Goal: Obtain resource: Download file/media

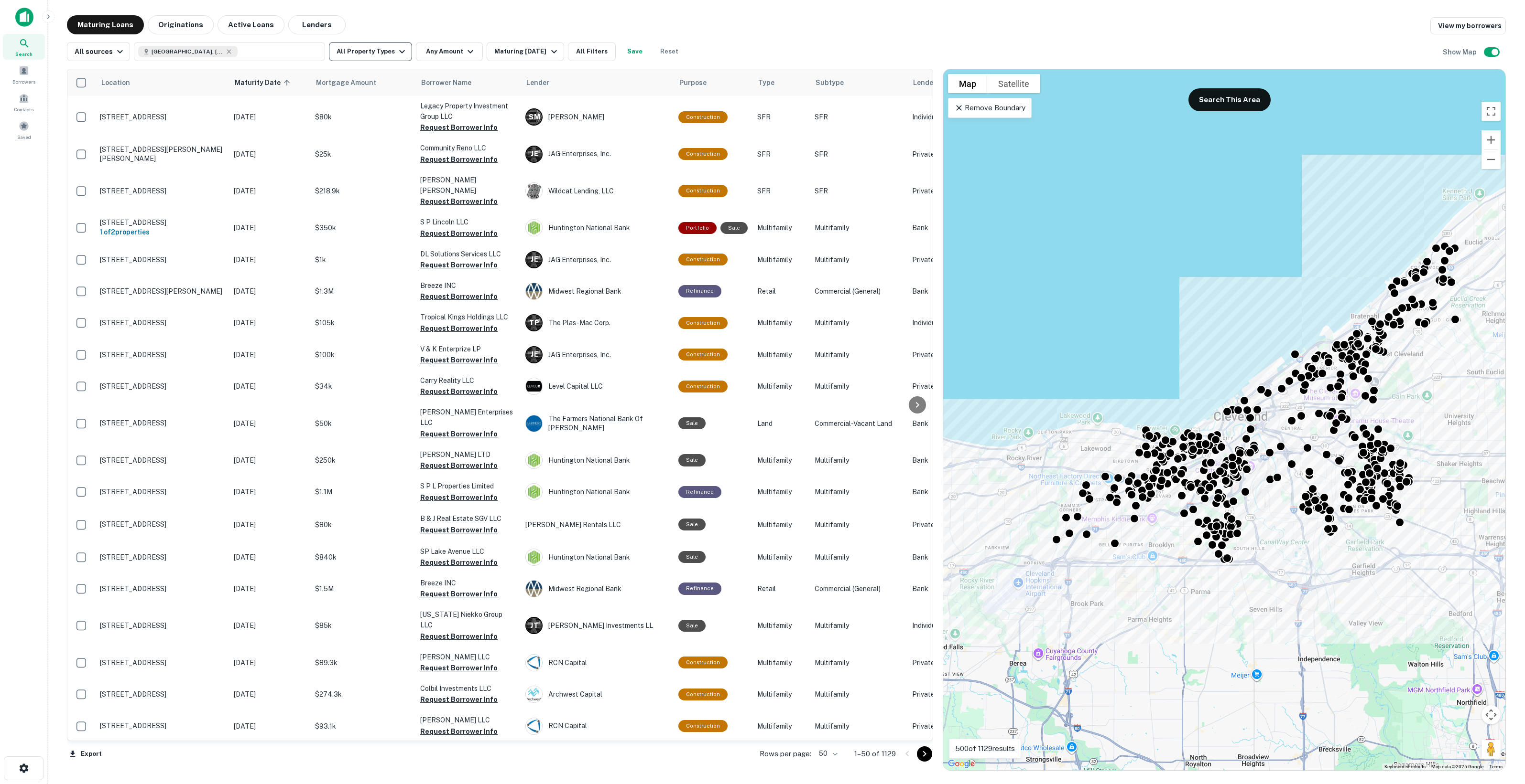
click at [386, 52] on button "All Property Types" at bounding box center [370, 51] width 83 height 19
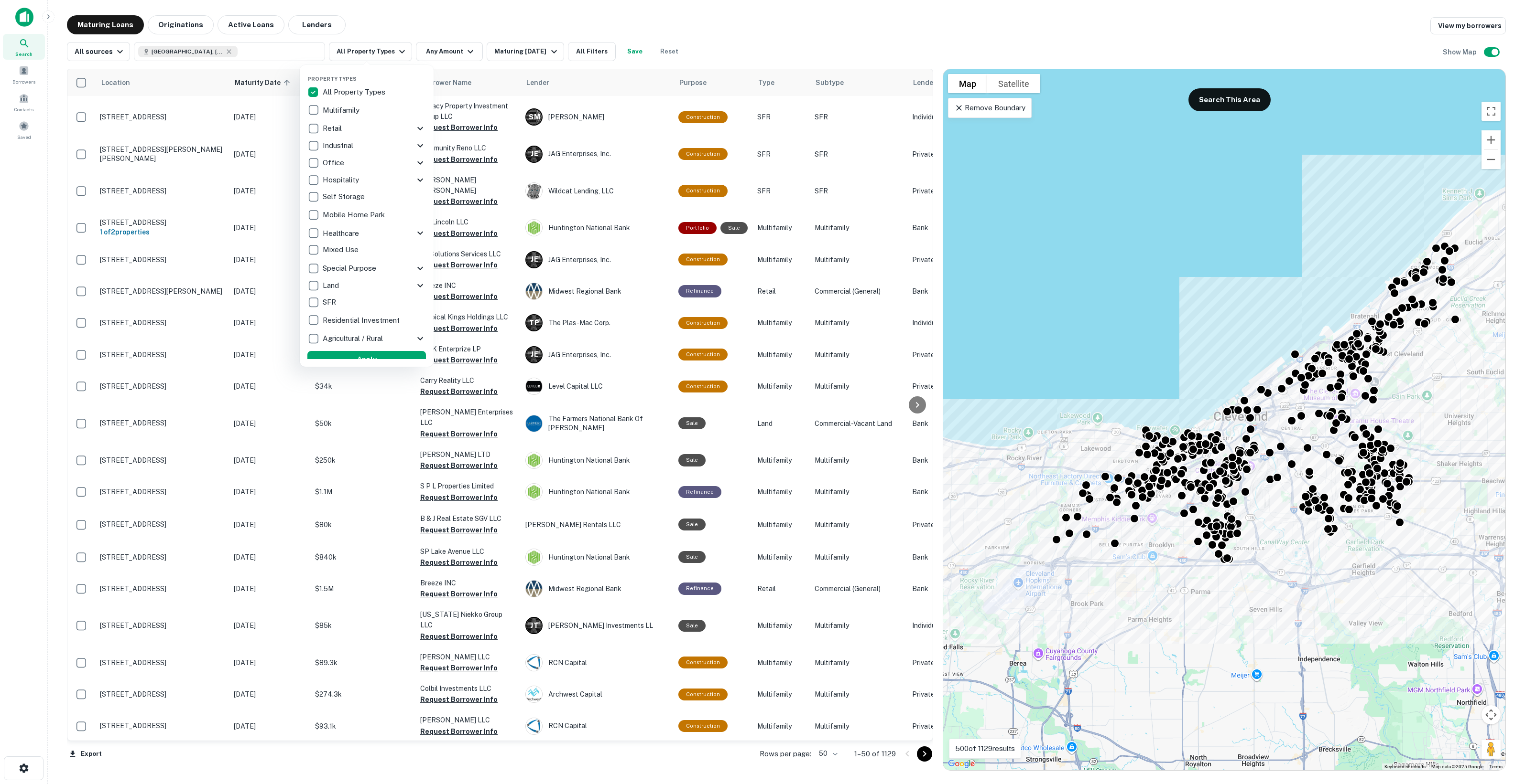
click at [333, 160] on p "Office" at bounding box center [334, 163] width 23 height 12
click at [399, 163] on icon at bounding box center [405, 163] width 12 height 12
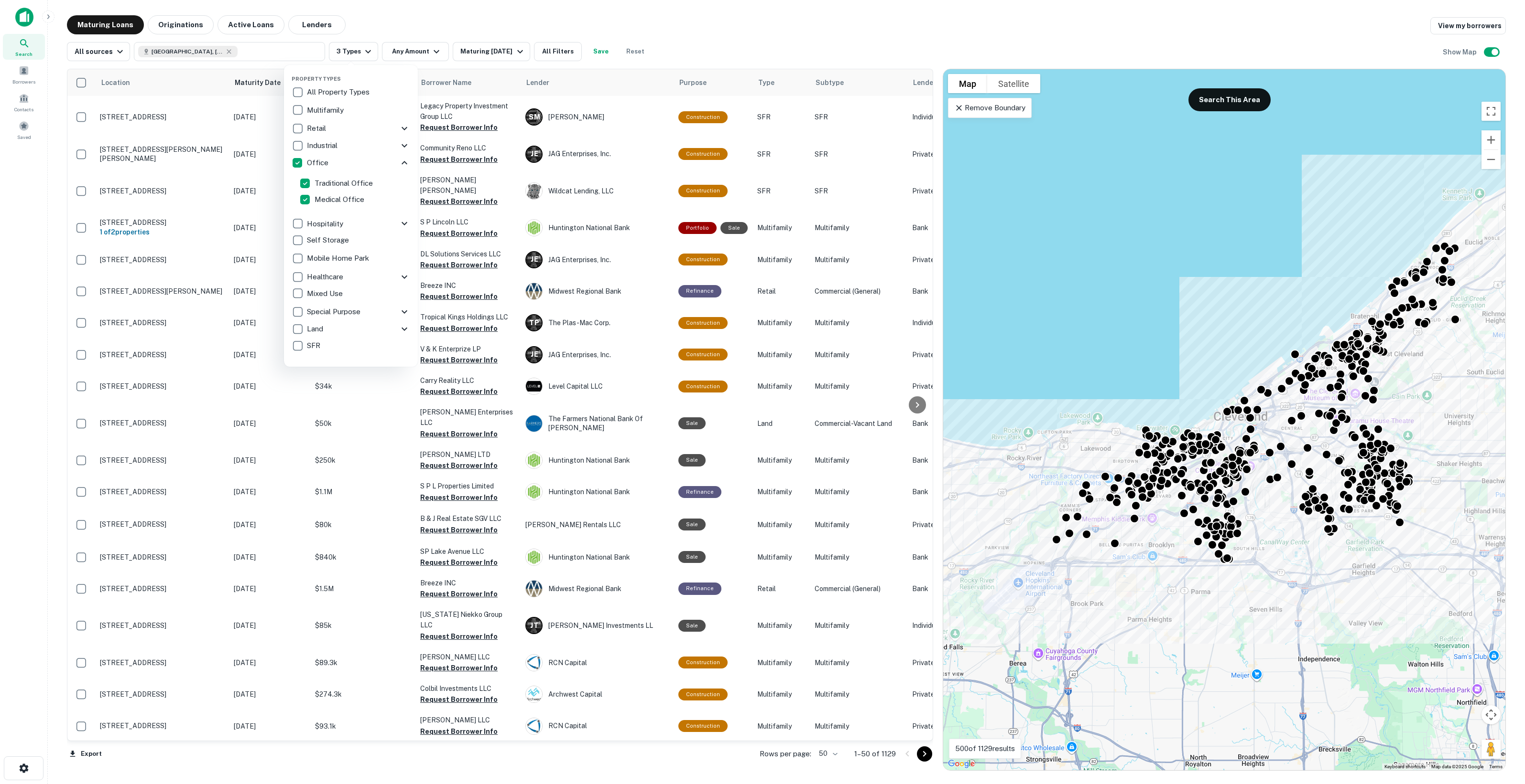
click at [329, 194] on p "Medical Office" at bounding box center [340, 200] width 52 height 12
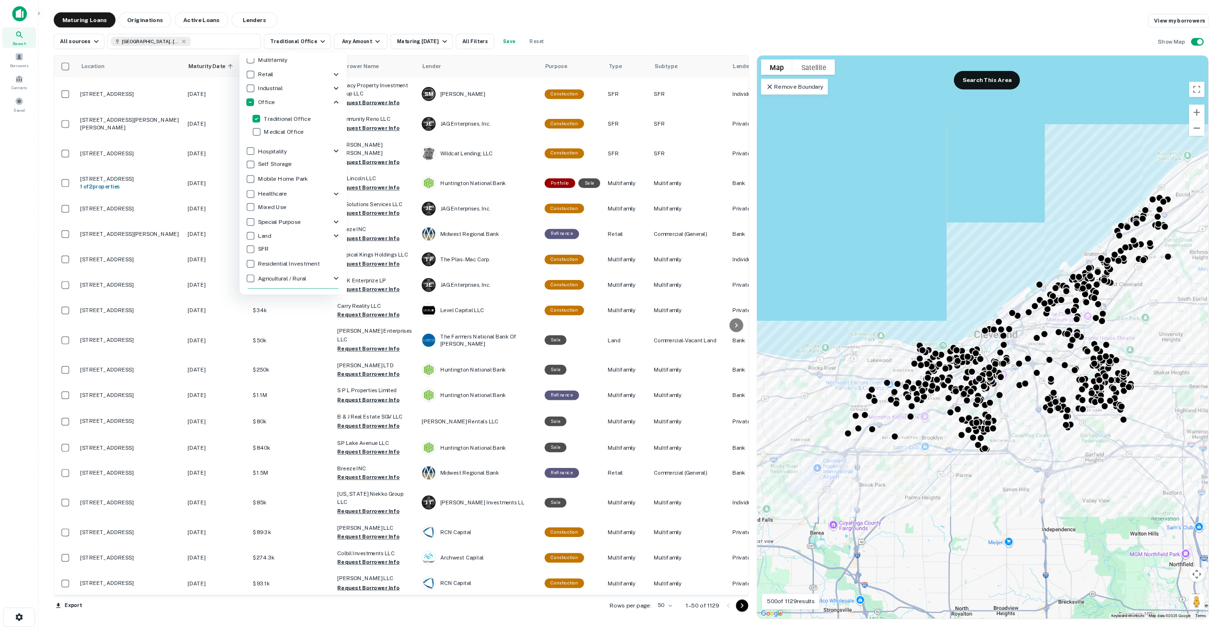
scroll to position [52, 0]
click at [347, 349] on button "Apply" at bounding box center [366, 352] width 119 height 17
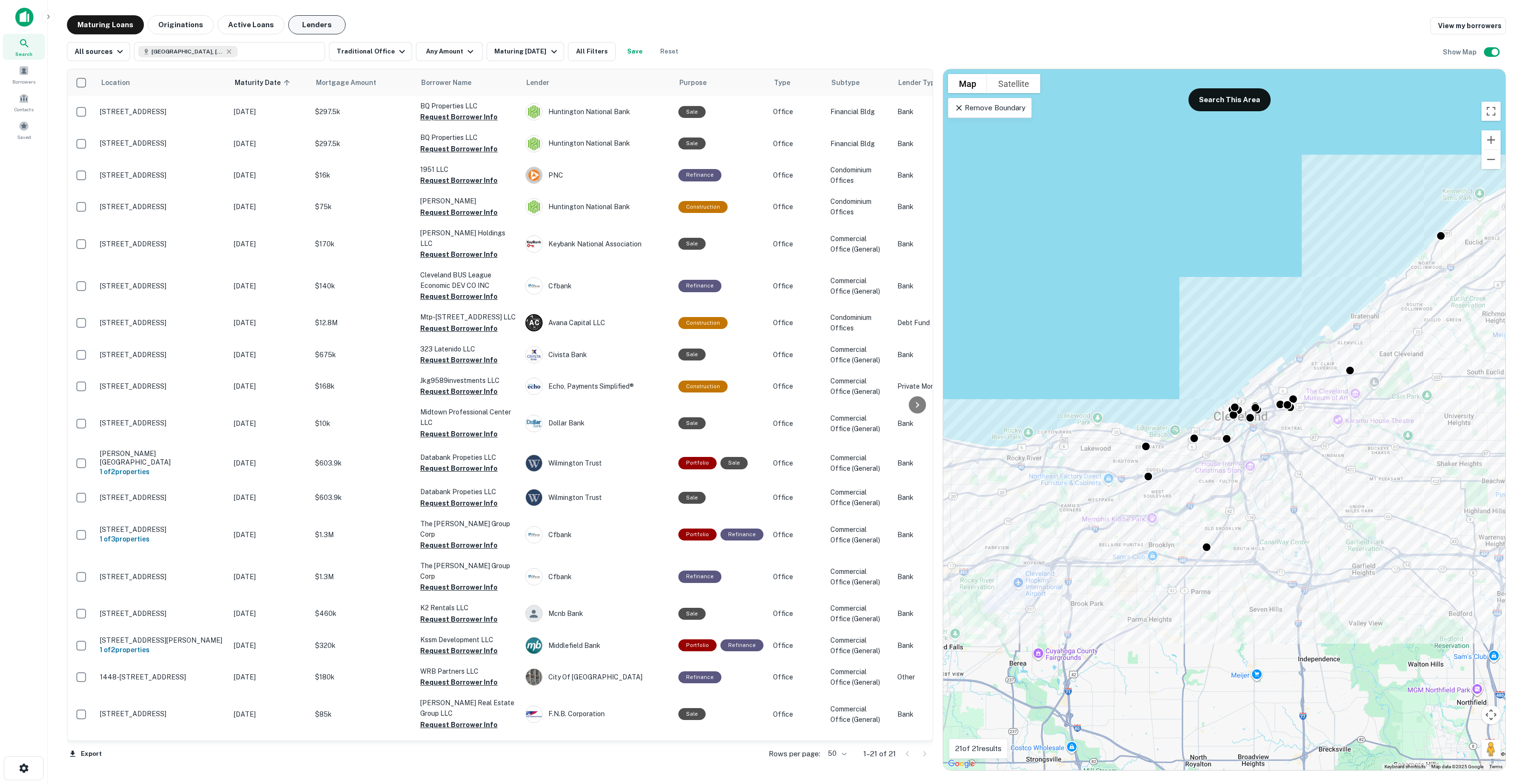
click at [307, 23] on button "Lenders" at bounding box center [317, 24] width 58 height 19
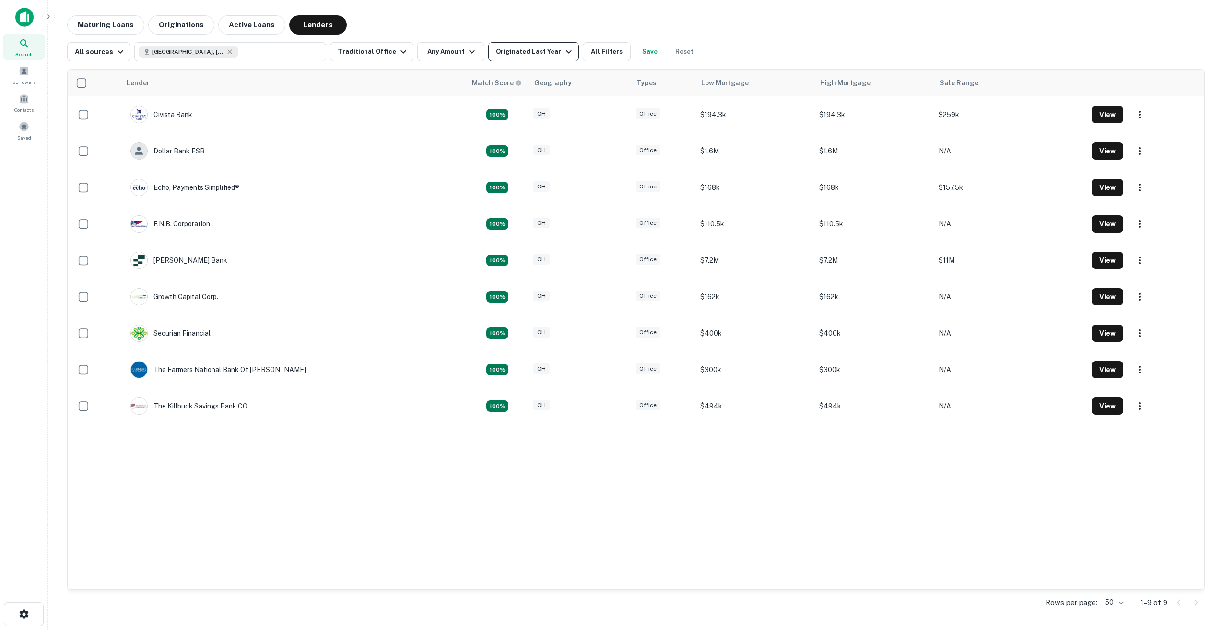
click at [547, 51] on div "Originated Last Year" at bounding box center [535, 52] width 78 height 12
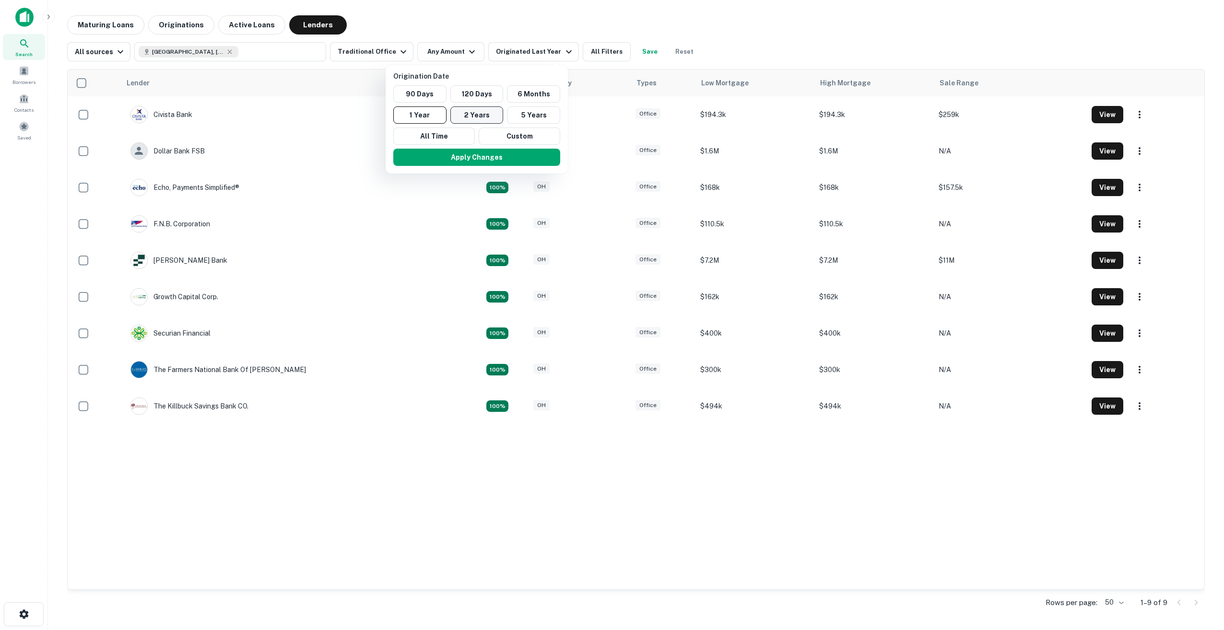
click at [494, 113] on button "2 Years" at bounding box center [476, 114] width 53 height 17
click at [509, 154] on button "Apply Changes" at bounding box center [485, 157] width 167 height 17
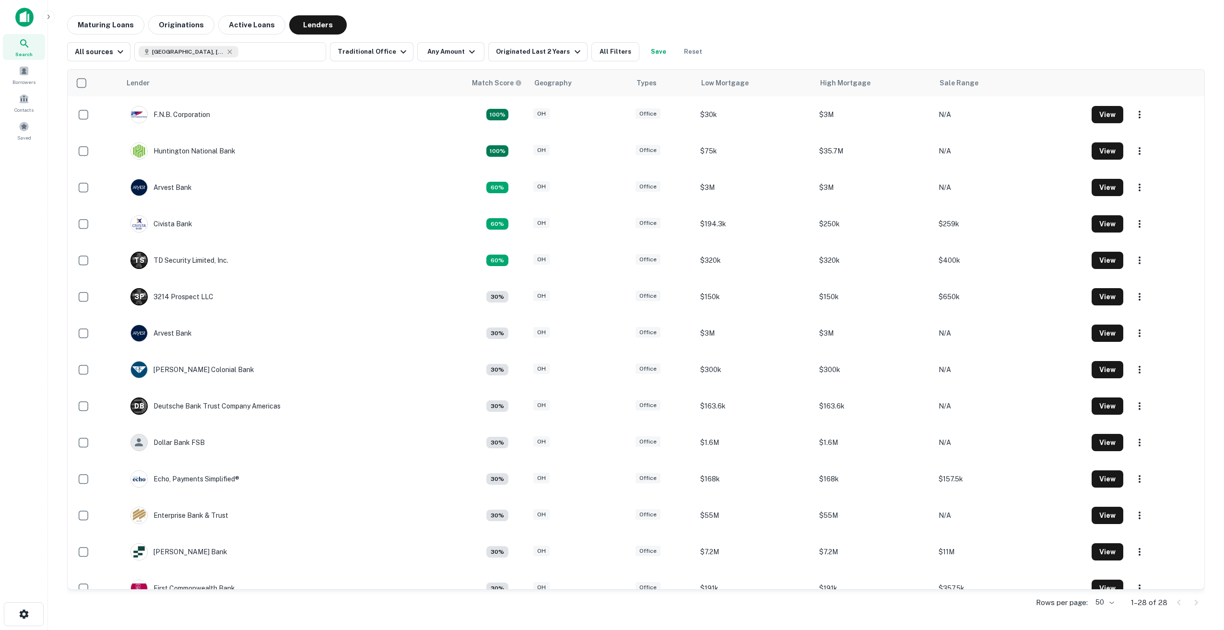
click at [70, 82] on th at bounding box center [94, 83] width 53 height 27
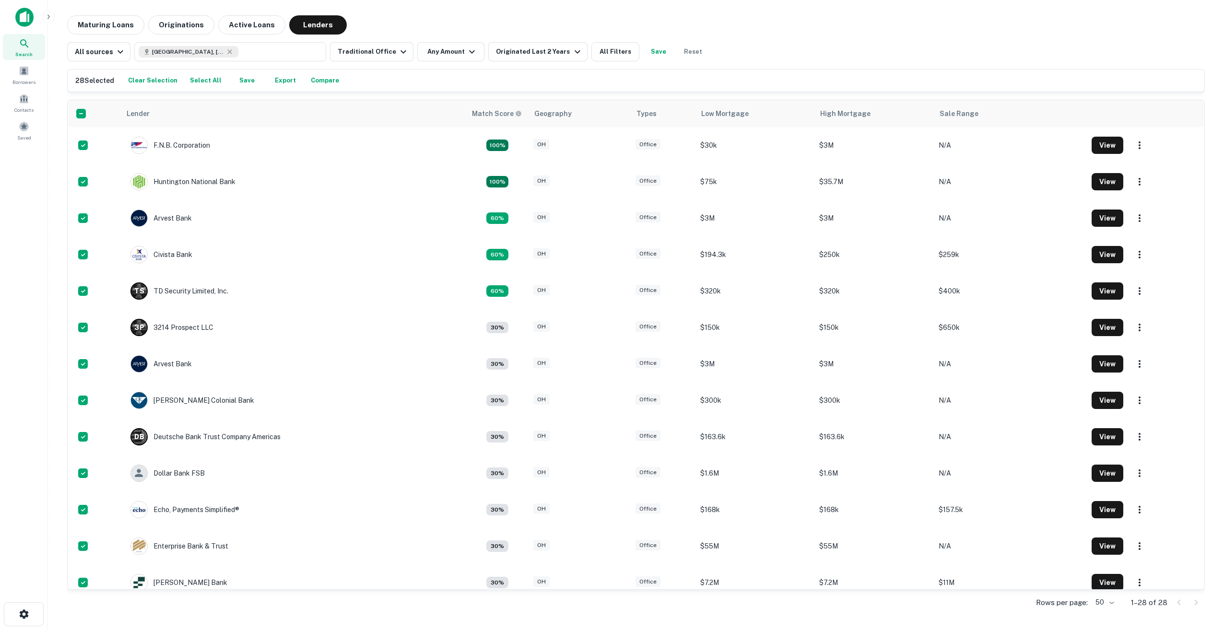
click at [281, 84] on button "Export" at bounding box center [285, 80] width 31 height 14
